Goal: Find specific page/section: Find specific page/section

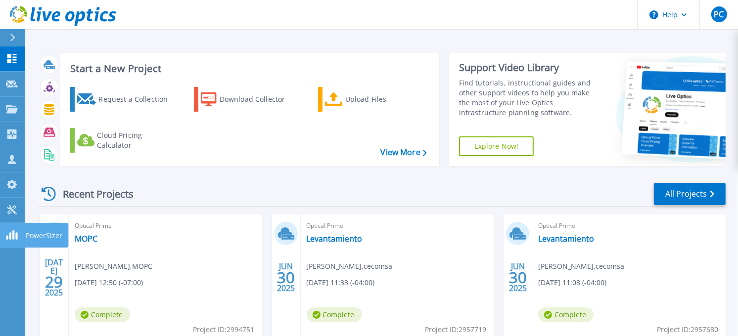
click at [14, 229] on link "PowerSizer PowerSizer" at bounding box center [12, 235] width 25 height 25
click at [11, 34] on icon at bounding box center [12, 38] width 5 height 8
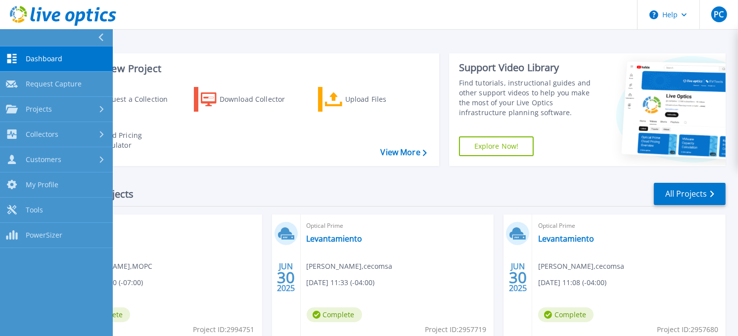
click at [27, 54] on span "Dashboard" at bounding box center [44, 58] width 37 height 9
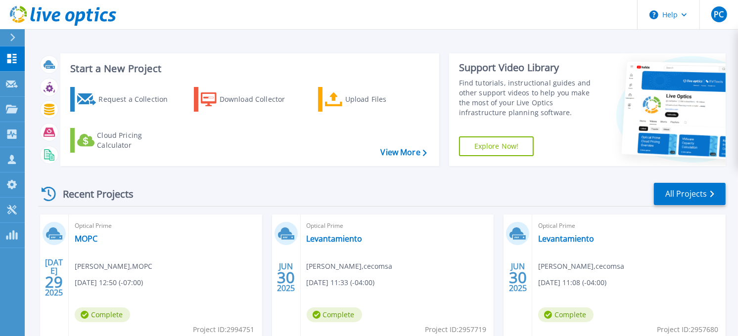
scroll to position [55, 0]
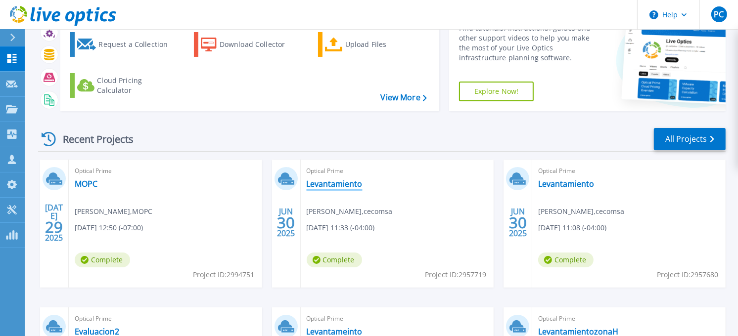
click at [330, 184] on link "Levantamiento" at bounding box center [335, 184] width 56 height 10
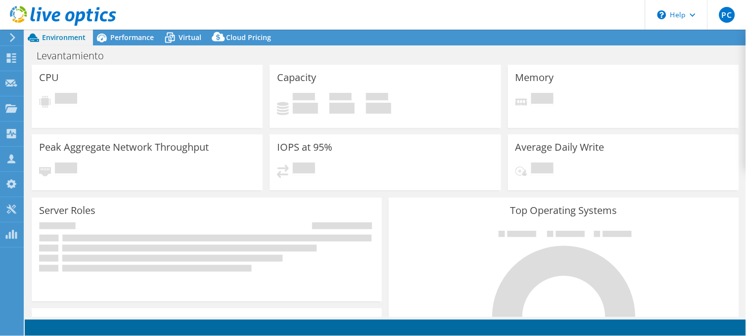
select select "HongKong"
select select "USD"
